Goal: Information Seeking & Learning: Learn about a topic

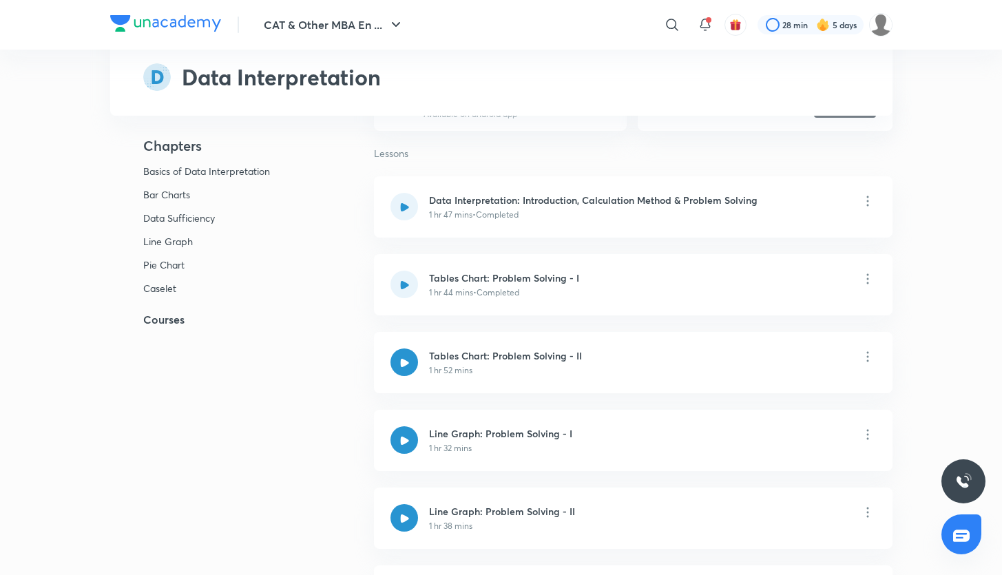
scroll to position [194, 0]
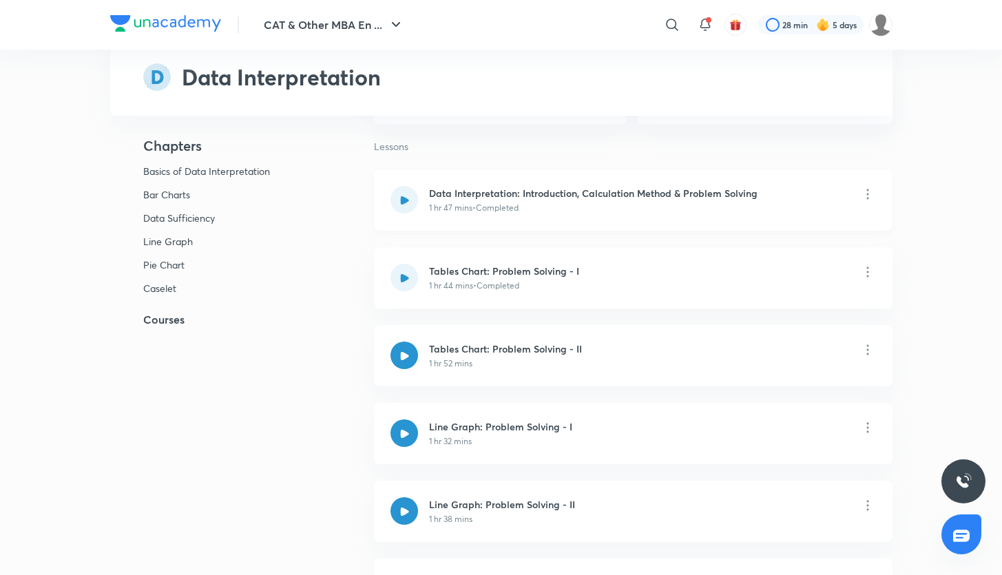
click at [408, 196] on icon at bounding box center [404, 200] width 9 height 9
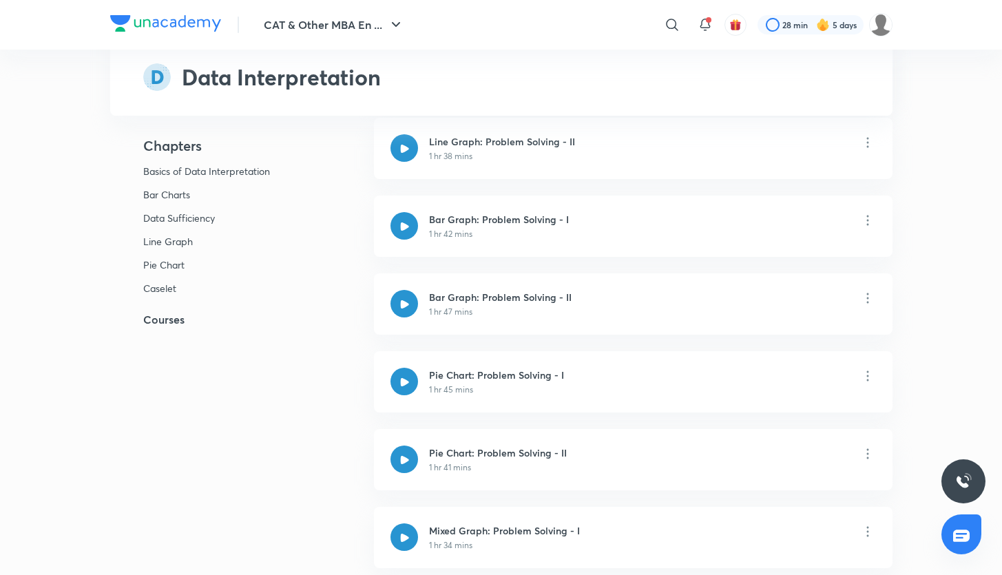
scroll to position [562, 0]
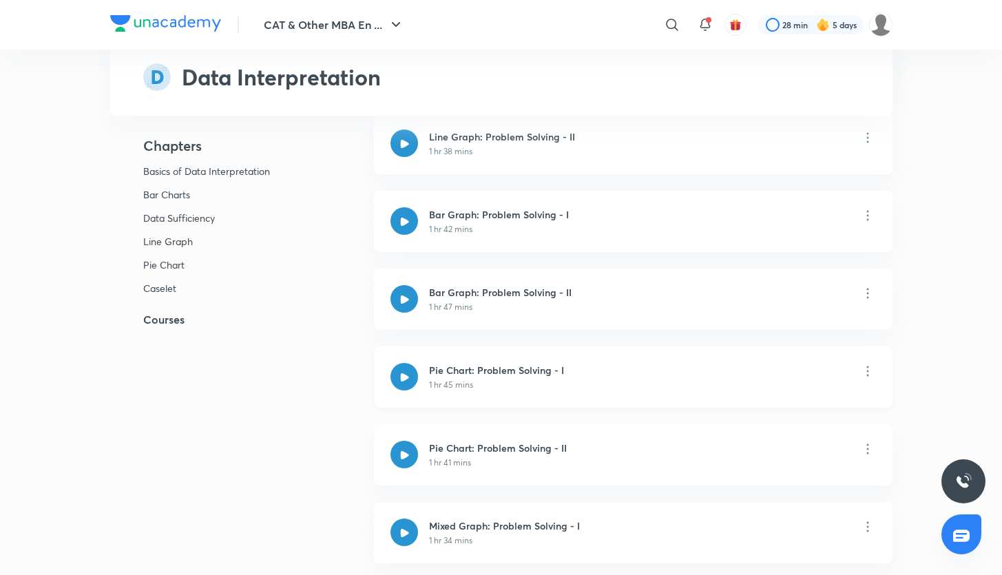
click at [411, 371] on div at bounding box center [404, 377] width 28 height 28
